Goal: Navigation & Orientation: Find specific page/section

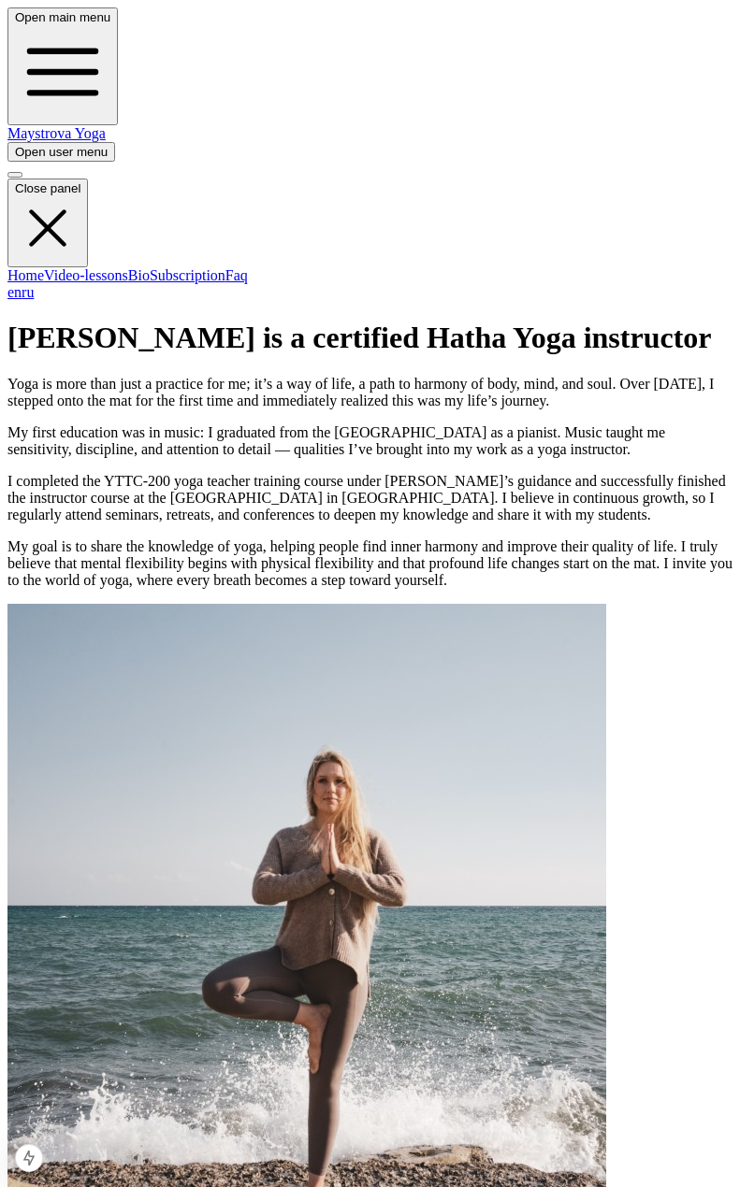
click at [150, 267] on link "Subscription" at bounding box center [188, 275] width 76 height 16
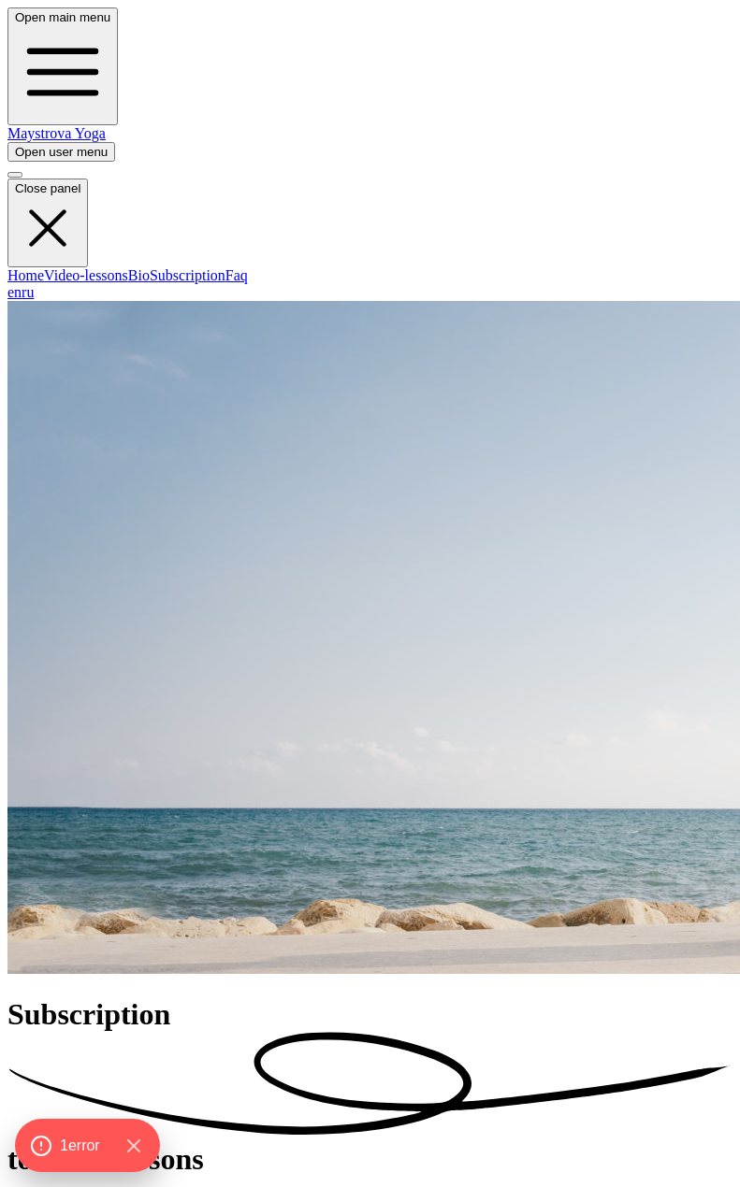
click at [34, 300] on link "ru" at bounding box center [28, 292] width 12 height 16
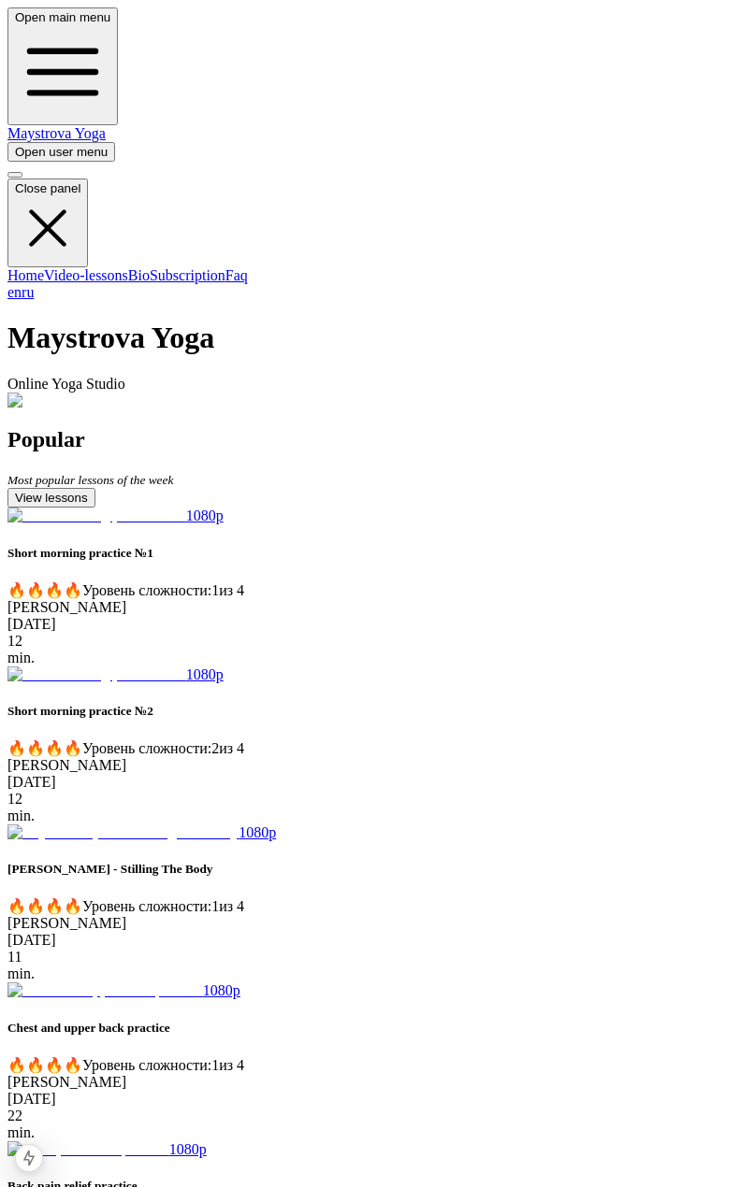
click at [34, 300] on link "ru" at bounding box center [28, 292] width 12 height 16
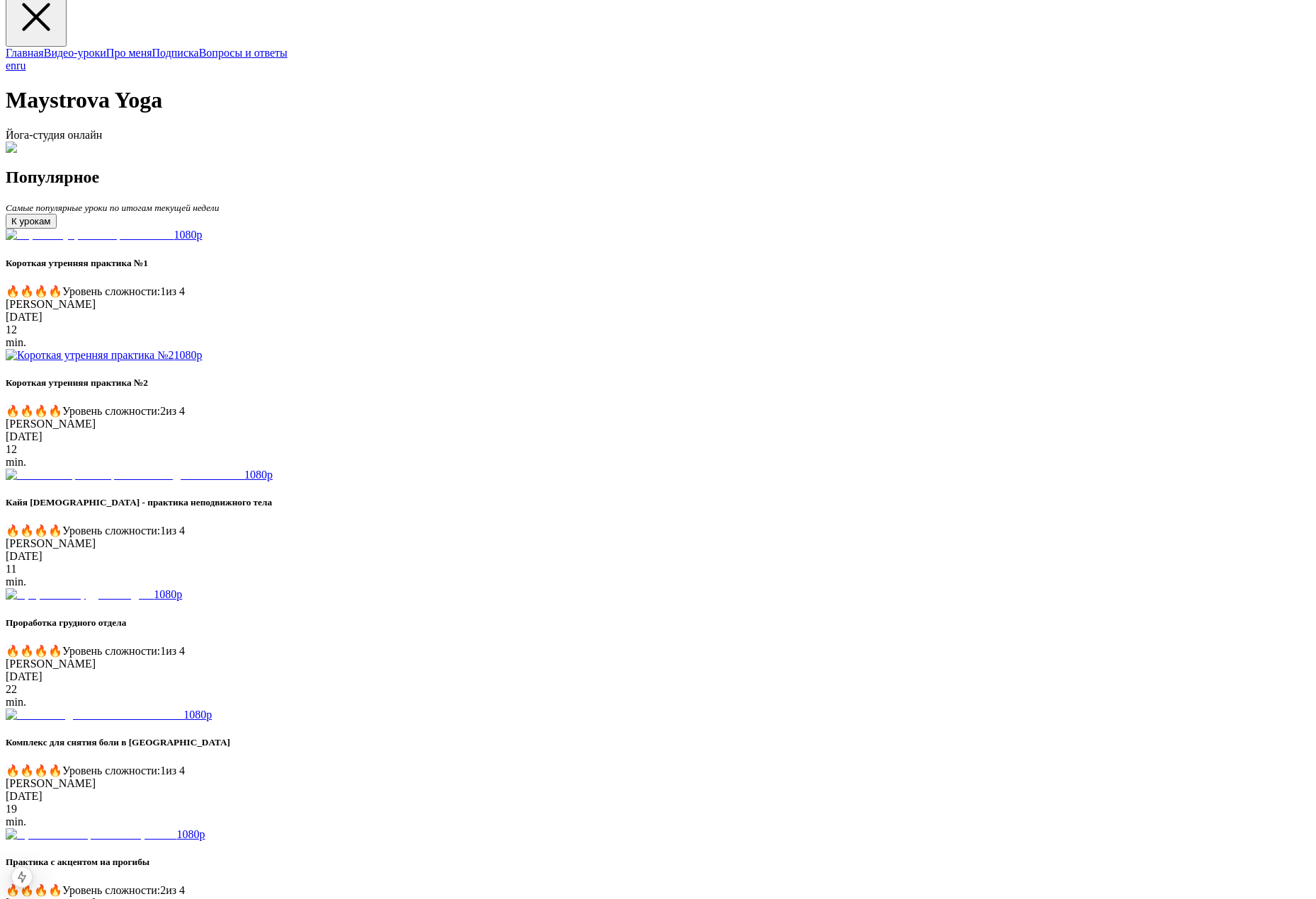
scroll to position [163, 0]
